Goal: Find specific page/section: Find specific page/section

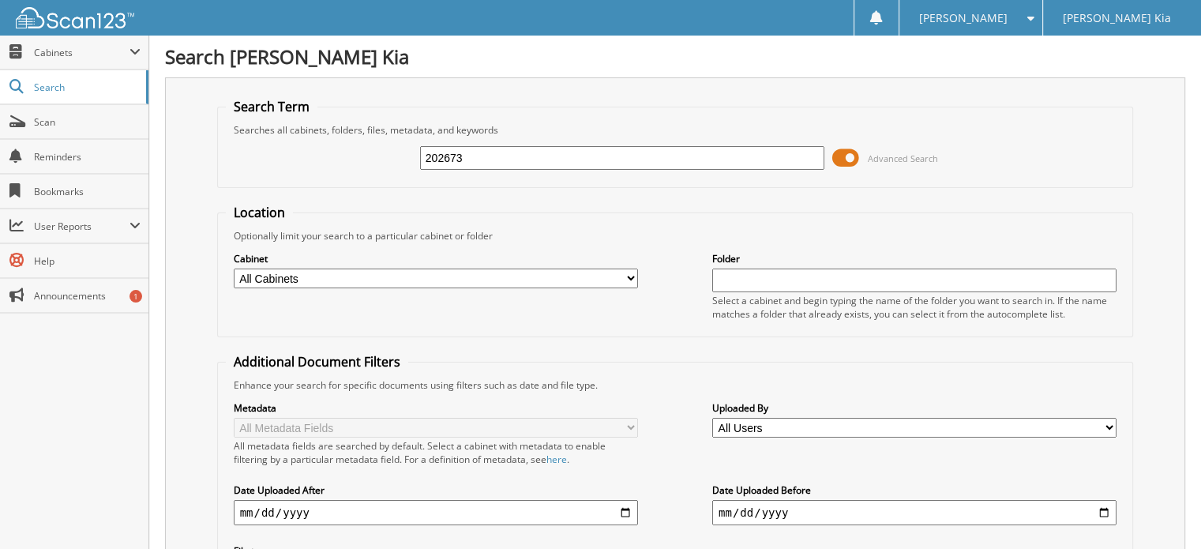
drag, startPoint x: 390, startPoint y: 154, endPoint x: 379, endPoint y: 154, distance: 11.1
click at [379, 154] on div "202673 Advanced Search" at bounding box center [676, 158] width 900 height 43
type input "200145"
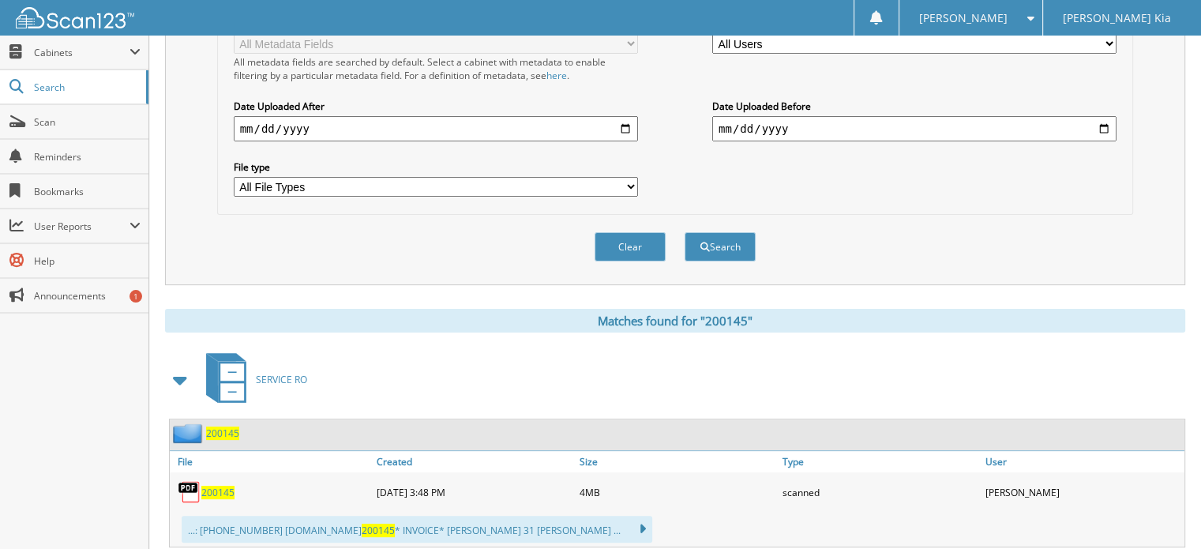
scroll to position [395, 0]
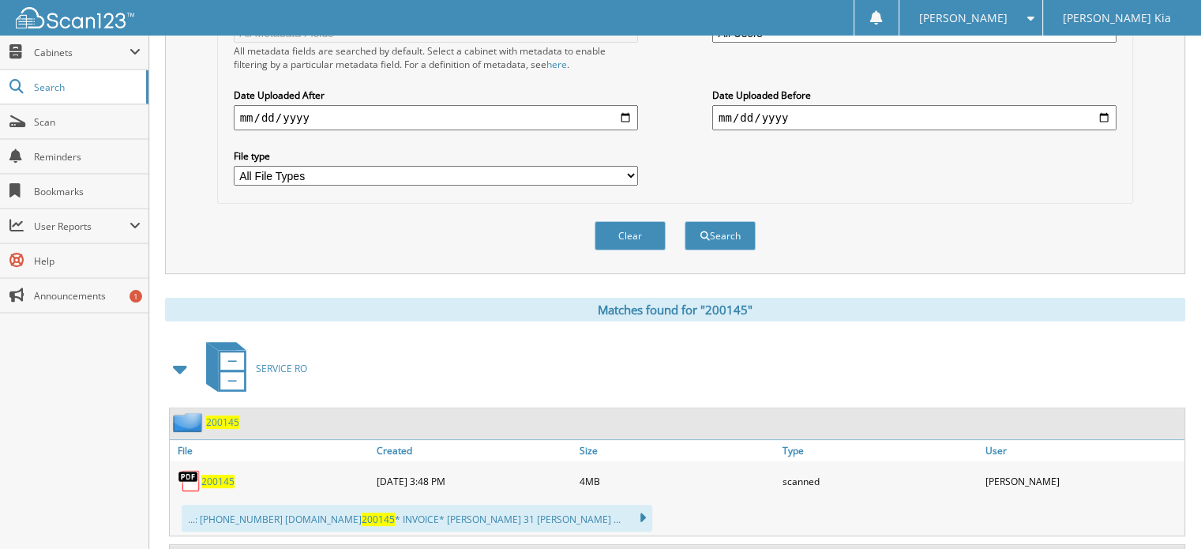
click at [221, 475] on span "200145" at bounding box center [217, 481] width 33 height 13
click at [207, 475] on span "200145" at bounding box center [217, 481] width 33 height 13
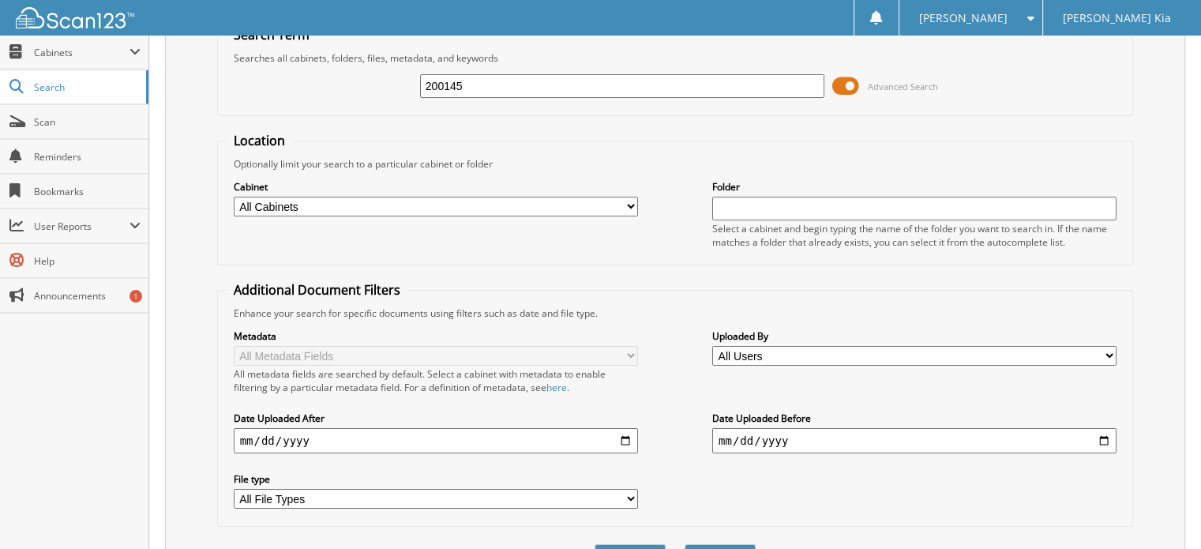
scroll to position [0, 0]
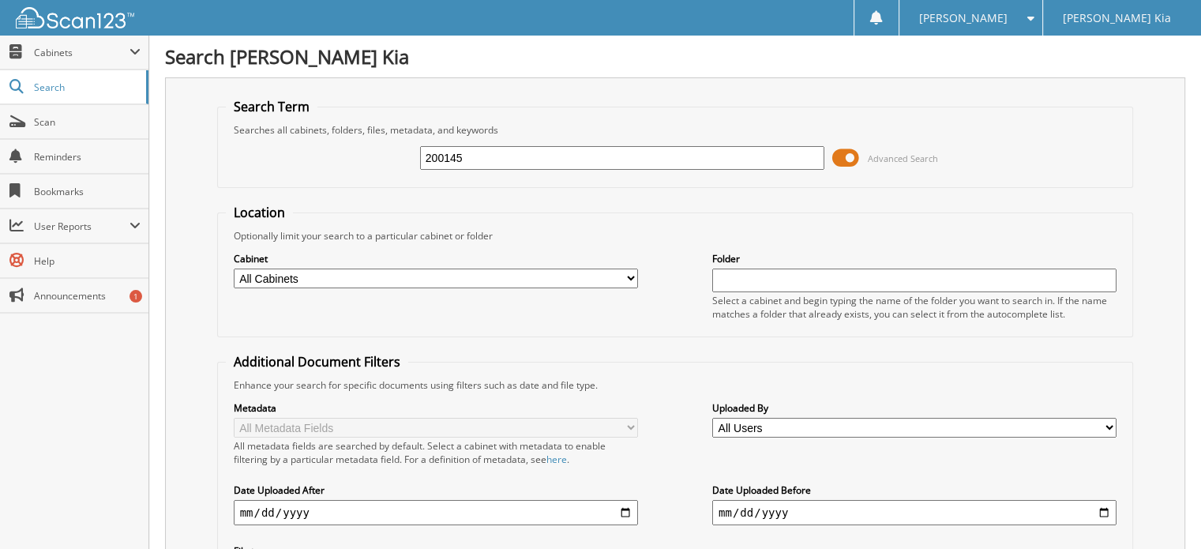
drag, startPoint x: 478, startPoint y: 154, endPoint x: 376, endPoint y: 152, distance: 101.9
click at [376, 152] on div "200145 Advanced Search" at bounding box center [676, 158] width 900 height 43
type input "202673"
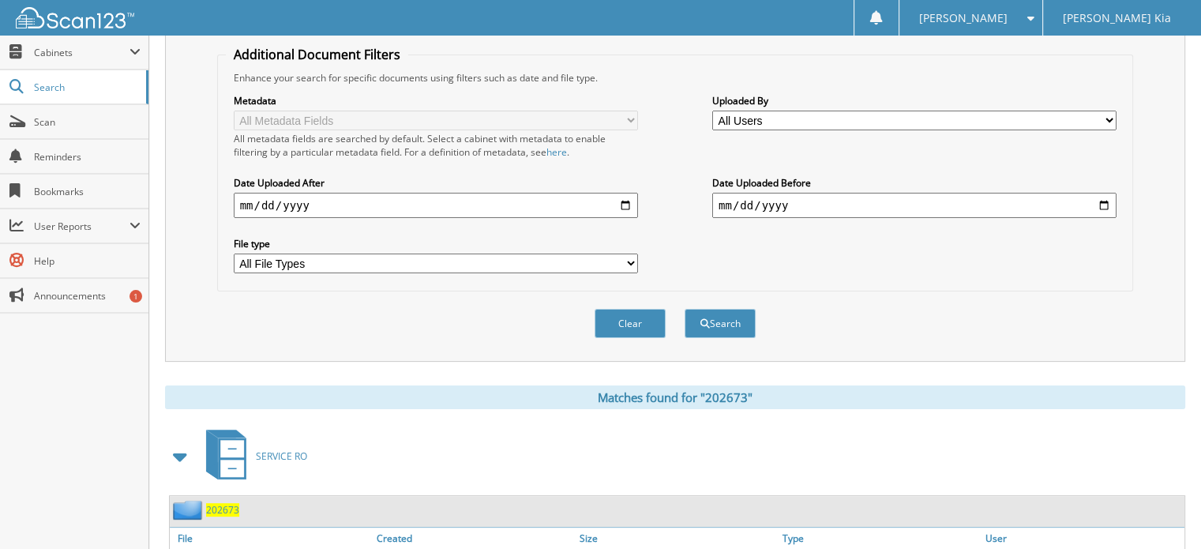
scroll to position [413, 0]
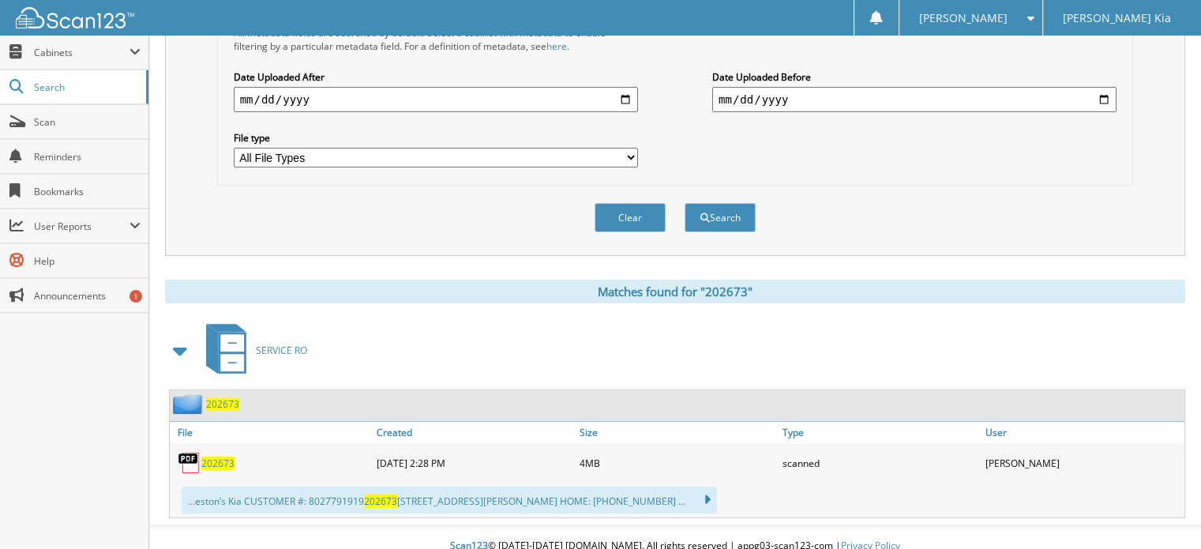
click at [216, 456] on span "202673" at bounding box center [217, 462] width 33 height 13
